Goal: Information Seeking & Learning: Learn about a topic

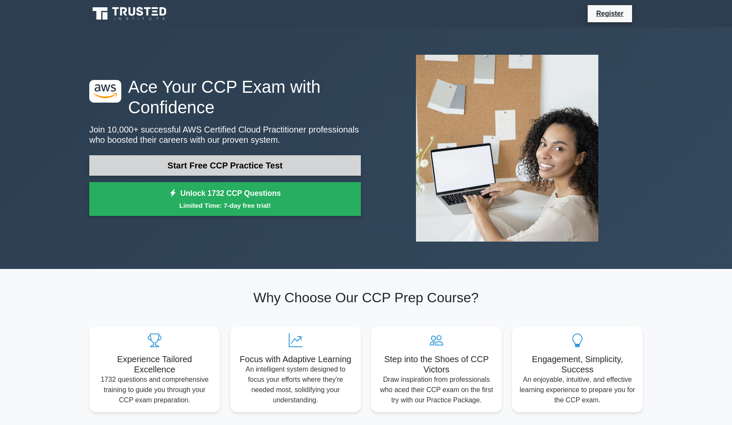
click at [256, 160] on link "Start Free CCP Practice Test" at bounding box center [225, 165] width 272 height 21
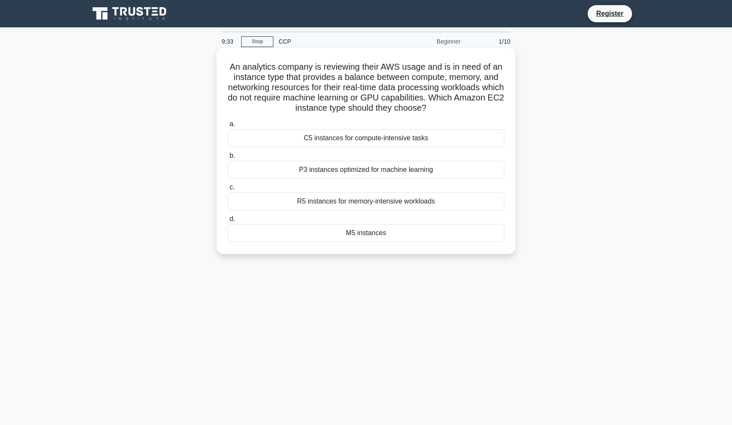
click at [398, 234] on div "M5 instances" at bounding box center [366, 233] width 277 height 18
click at [228, 222] on input "d. M5 instances" at bounding box center [228, 219] width 0 height 6
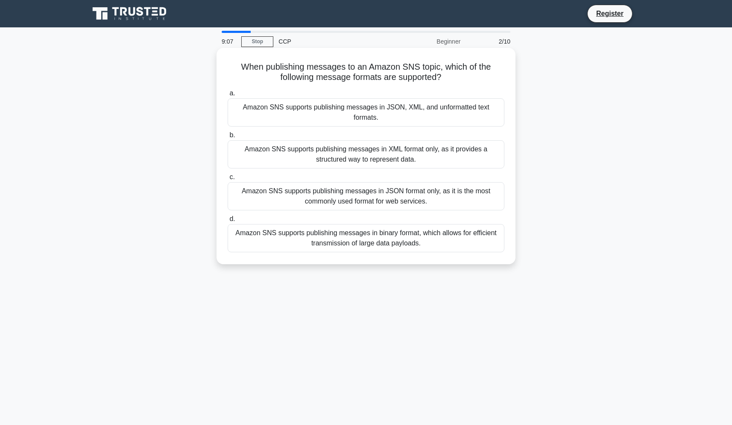
click at [426, 106] on div "Amazon SNS supports publishing messages in JSON, XML, and unformatted text form…" at bounding box center [366, 112] width 277 height 28
click at [228, 96] on input "a. Amazon SNS supports publishing messages in JSON, XML, and unformatted text f…" at bounding box center [228, 94] width 0 height 6
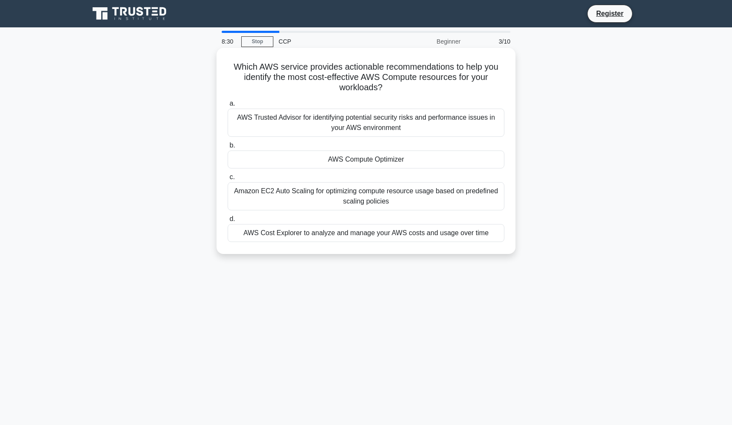
click at [392, 130] on div "AWS Trusted Advisor for identifying potential security risks and performance is…" at bounding box center [366, 122] width 277 height 28
click at [228, 106] on input "a. AWS Trusted Advisor for identifying potential security risks and performance…" at bounding box center [228, 104] width 0 height 6
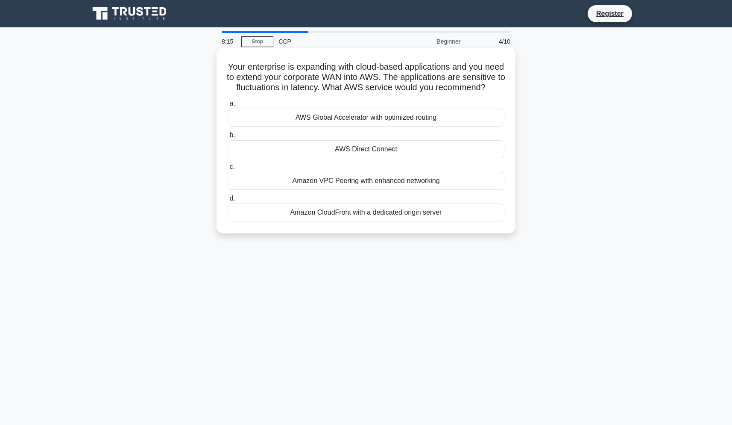
click at [408, 214] on div "Amazon CloudFront with a dedicated origin server" at bounding box center [366, 212] width 277 height 18
click at [228, 201] on input "d. Amazon CloudFront with a dedicated origin server" at bounding box center [228, 199] width 0 height 6
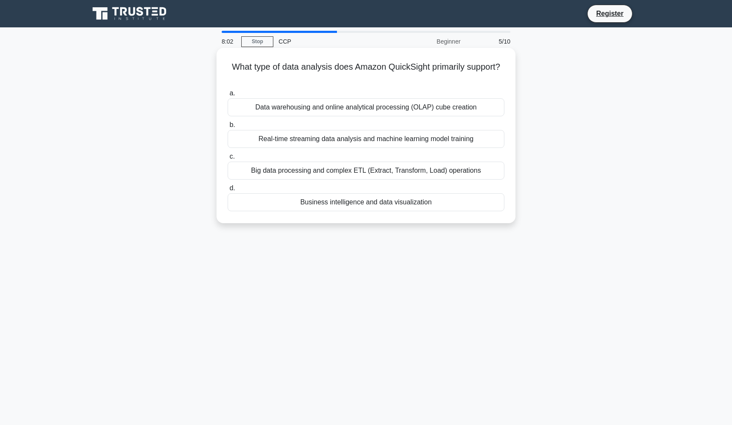
click at [438, 111] on div "Data warehousing and online analytical processing (OLAP) cube creation" at bounding box center [366, 107] width 277 height 18
click at [228, 96] on input "a. Data warehousing and online analytical processing (OLAP) cube creation" at bounding box center [228, 94] width 0 height 6
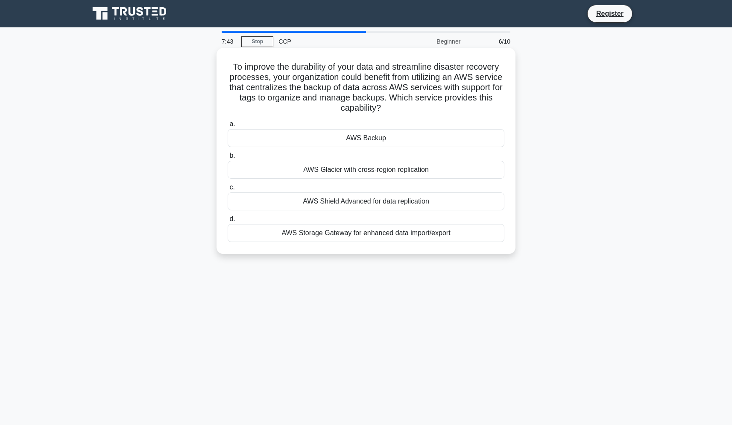
click at [400, 232] on div "AWS Storage Gateway for enhanced data import/export" at bounding box center [366, 233] width 277 height 18
click at [228, 222] on input "d. AWS Storage Gateway for enhanced data import/export" at bounding box center [228, 219] width 0 height 6
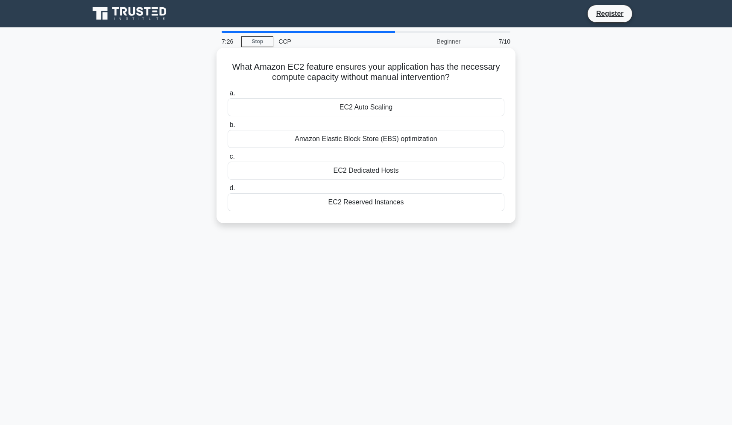
click at [424, 142] on div "Amazon Elastic Block Store (EBS) optimization" at bounding box center [366, 139] width 277 height 18
click at [228, 128] on input "b. Amazon Elastic Block Store (EBS) optimization" at bounding box center [228, 125] width 0 height 6
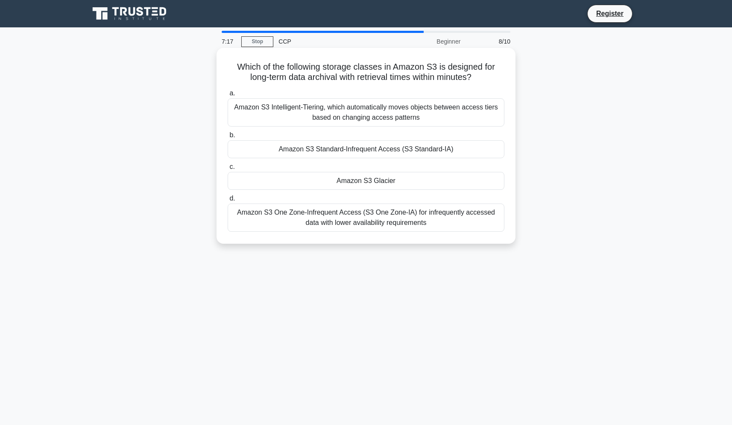
click at [377, 182] on div "Amazon S3 Glacier" at bounding box center [366, 181] width 277 height 18
click at [228, 170] on input "c. Amazon S3 Glacier" at bounding box center [228, 167] width 0 height 6
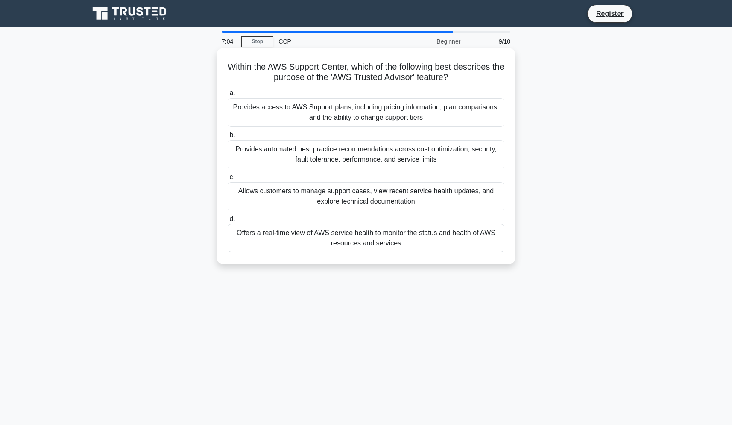
click at [464, 235] on div "Offers a real-time view of AWS service health to monitor the status and health …" at bounding box center [366, 238] width 277 height 28
click at [228, 222] on input "d. Offers a real-time view of AWS service health to monitor the status and heal…" at bounding box center [228, 219] width 0 height 6
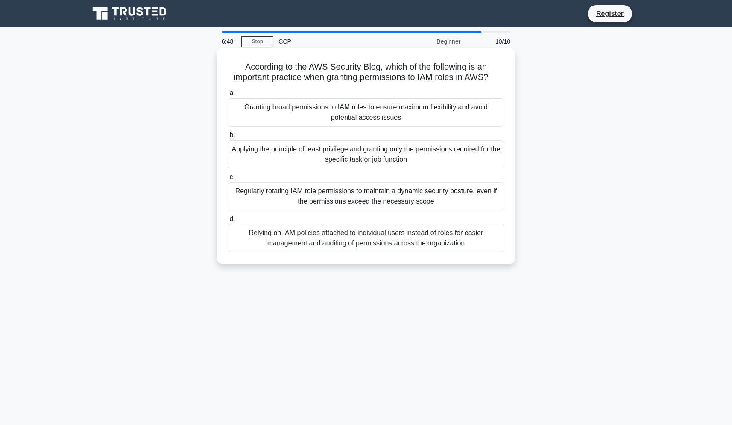
click at [429, 150] on div "Applying the principle of least privilege and granting only the permissions req…" at bounding box center [366, 154] width 277 height 28
click at [228, 138] on input "b. Applying the principle of least privilege and granting only the permissions …" at bounding box center [228, 135] width 0 height 6
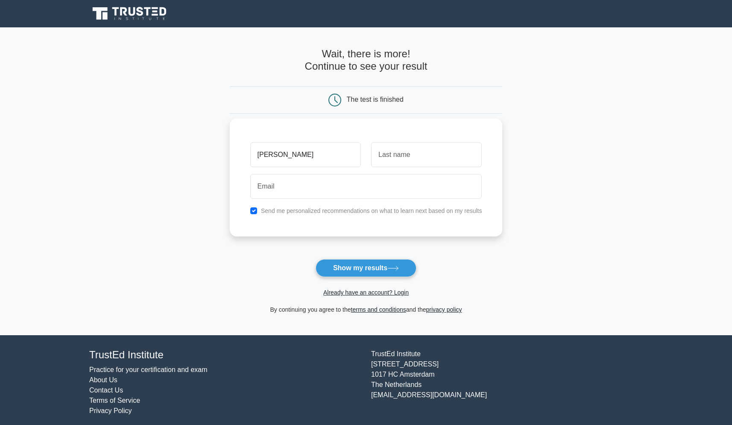
type input "vaishak"
type input "shetty"
click at [257, 209] on div "Send me personalized recommendations on what to learn next based on my results" at bounding box center [366, 210] width 242 height 10
click at [253, 211] on input "checkbox" at bounding box center [253, 210] width 7 height 7
checkbox input "false"
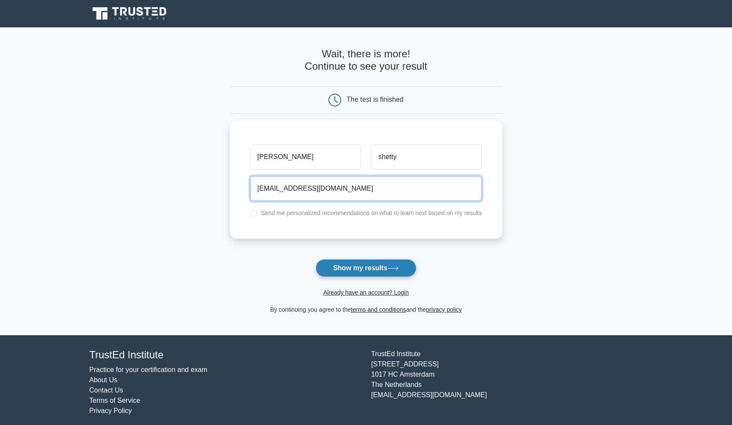
type input "vaishakshetty15176@gmail.com"
click at [359, 262] on button "Show my results" at bounding box center [366, 268] width 101 height 18
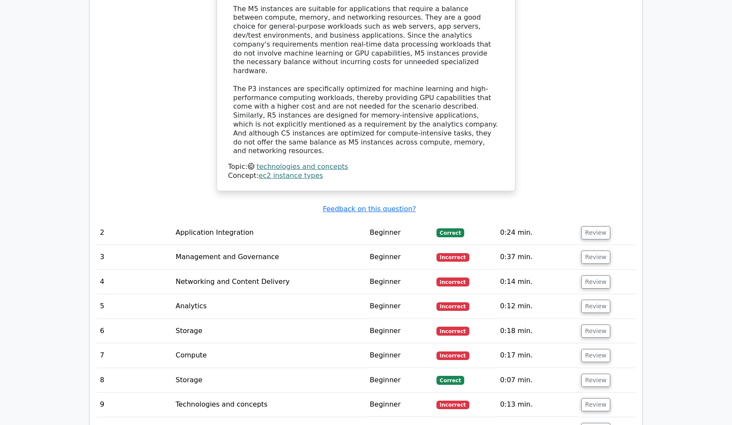
scroll to position [983, 0]
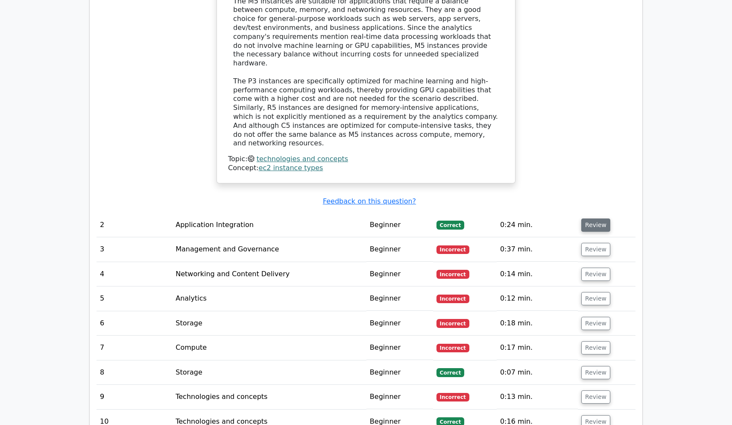
click at [595, 218] on button "Review" at bounding box center [595, 224] width 29 height 13
click at [594, 218] on button "Review" at bounding box center [595, 224] width 29 height 13
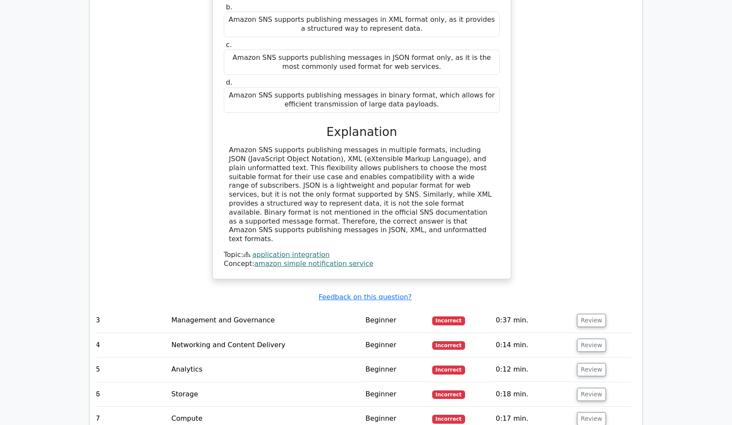
scroll to position [1315, 0]
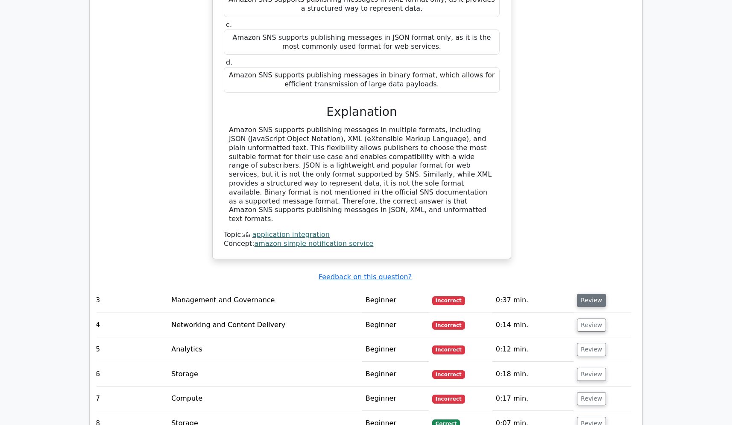
click at [587, 293] on button "Review" at bounding box center [591, 299] width 29 height 13
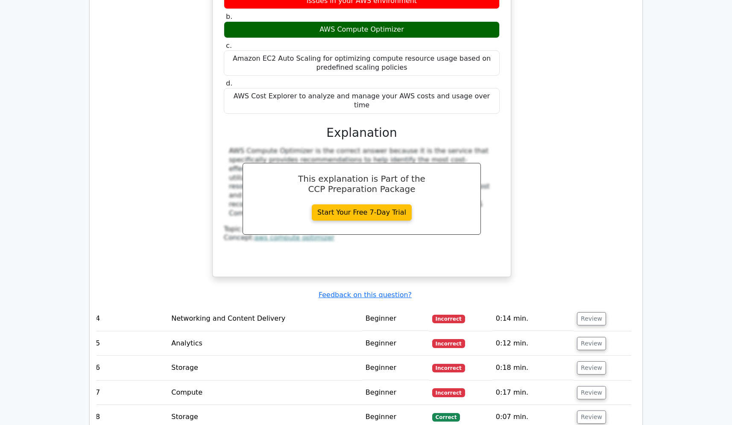
scroll to position [1718, 0]
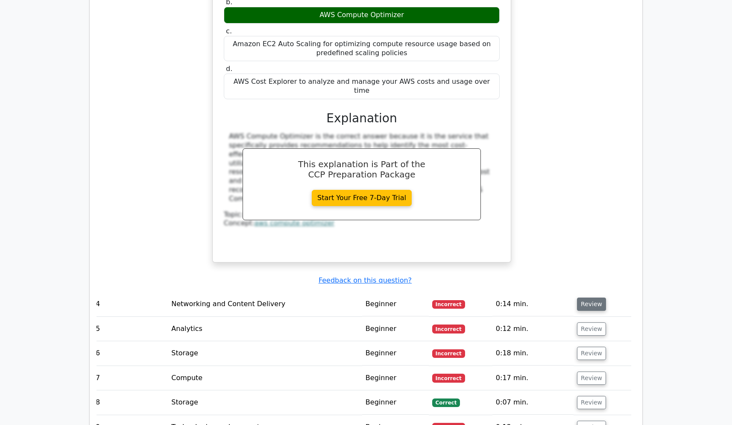
click at [580, 297] on button "Review" at bounding box center [591, 303] width 29 height 13
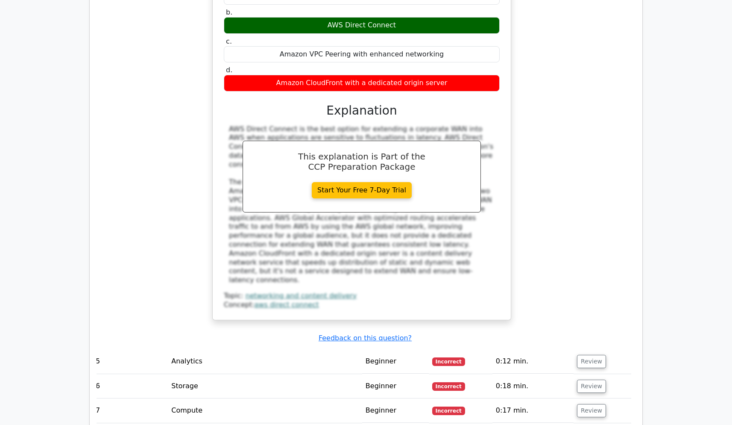
scroll to position [2131, 0]
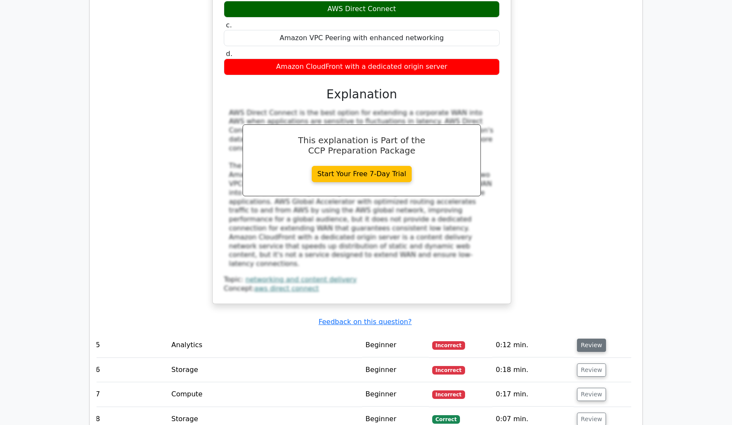
click at [595, 338] on button "Review" at bounding box center [591, 344] width 29 height 13
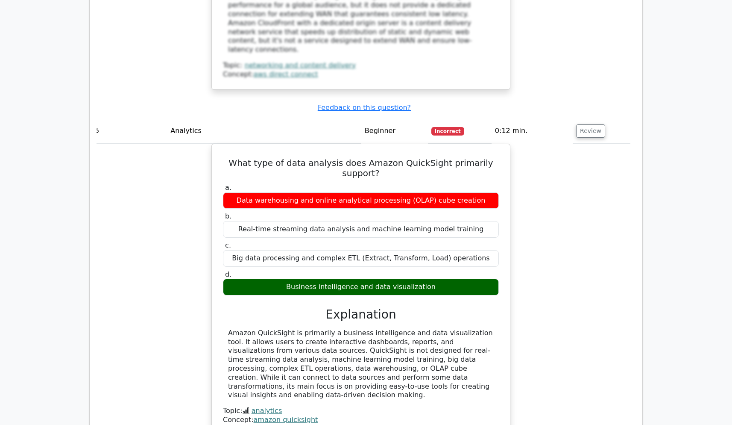
scroll to position [2345, 0]
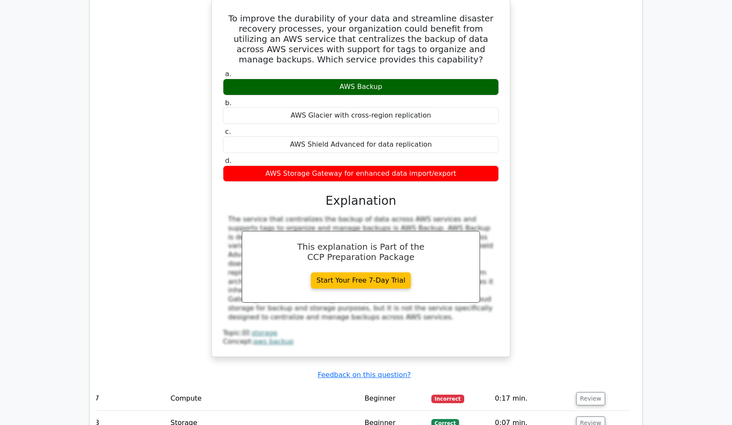
scroll to position [2844, 0]
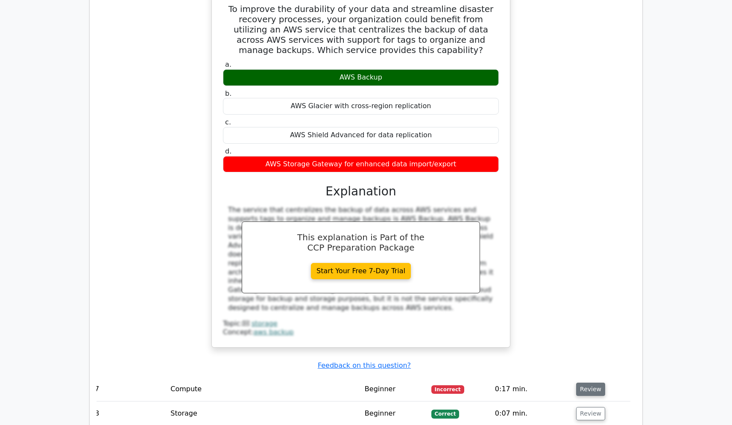
click at [585, 382] on button "Review" at bounding box center [590, 388] width 29 height 13
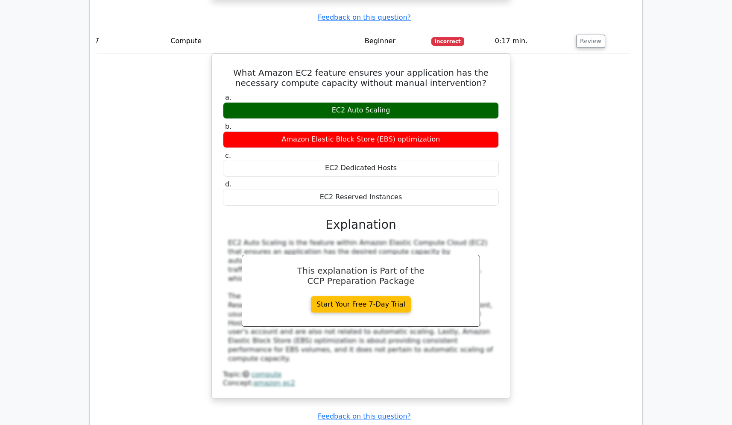
scroll to position [3207, 0]
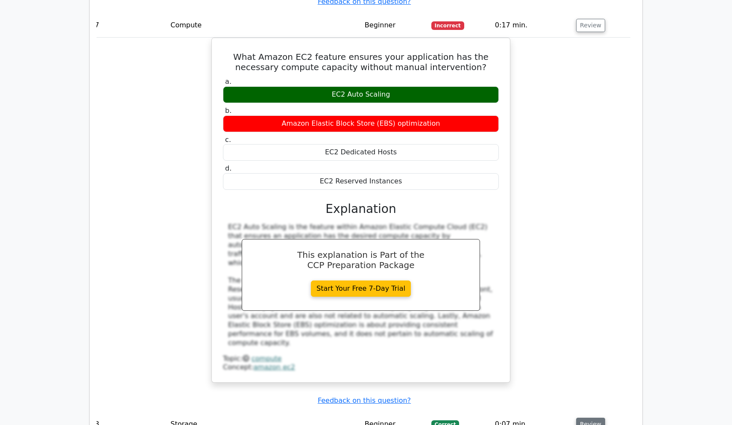
click at [588, 417] on button "Review" at bounding box center [590, 423] width 29 height 13
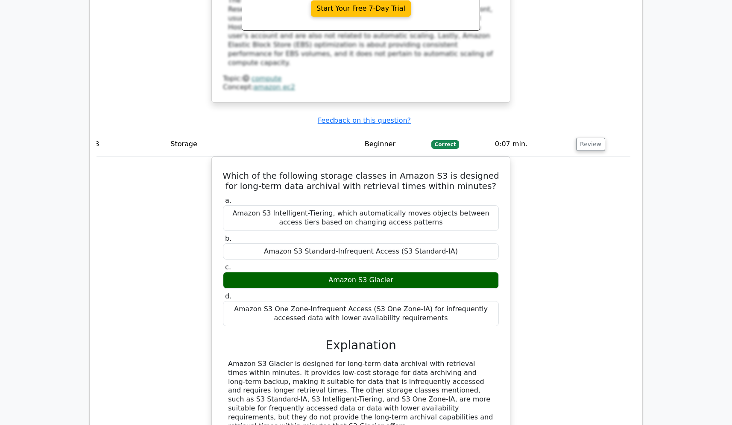
scroll to position [3561, 0]
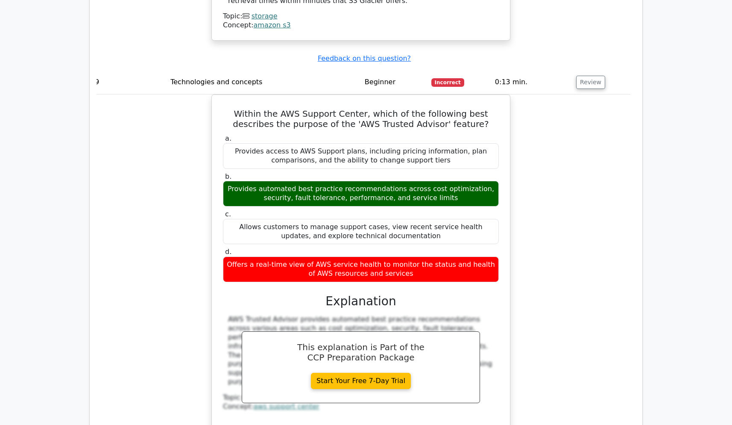
scroll to position [3913, 0]
